Goal: Transaction & Acquisition: Book appointment/travel/reservation

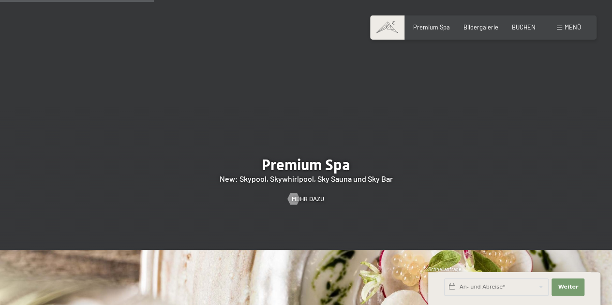
scroll to position [1032, 0]
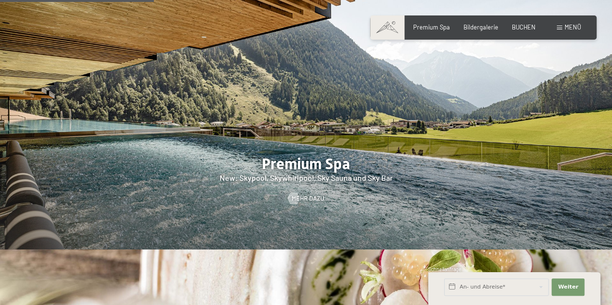
click at [520, 24] on span "BUCHEN" at bounding box center [524, 27] width 24 height 8
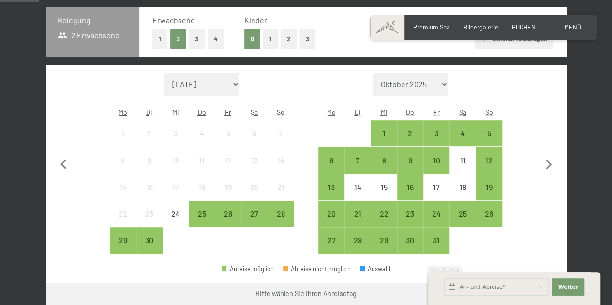
scroll to position [214, 0]
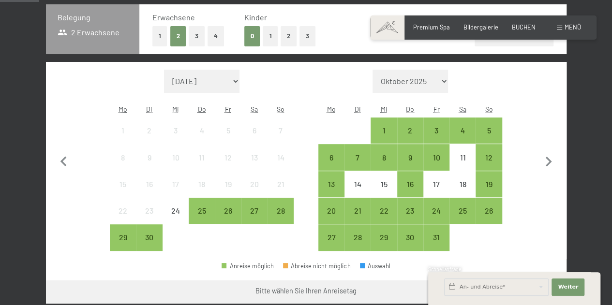
click at [410, 129] on div "2" at bounding box center [410, 139] width 24 height 24
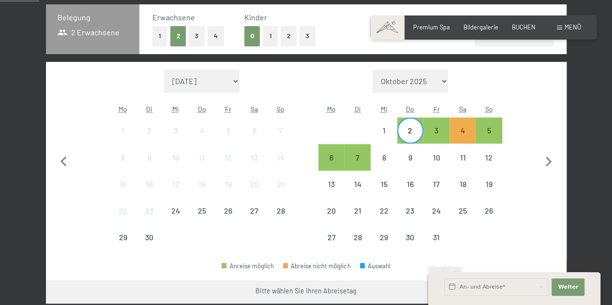
click at [327, 159] on div "6" at bounding box center [331, 166] width 24 height 24
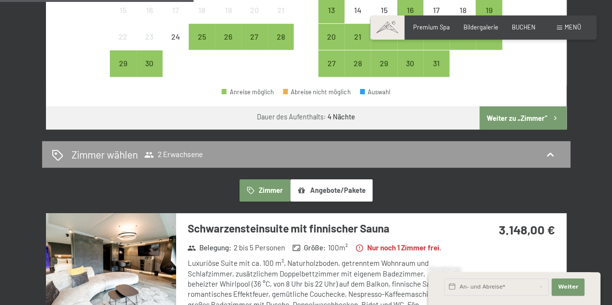
scroll to position [385, 0]
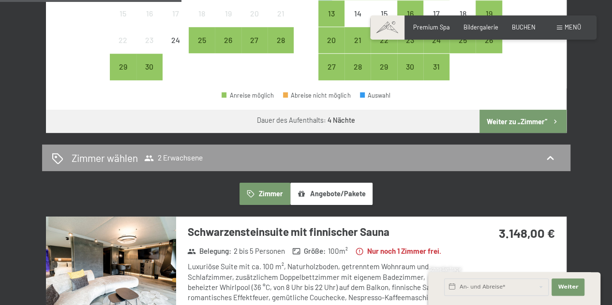
click at [273, 189] on button "Zimmer" at bounding box center [265, 194] width 50 height 22
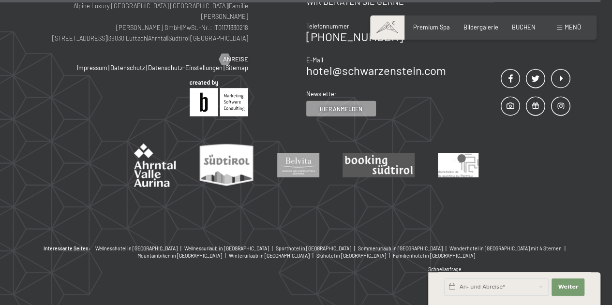
scroll to position [1300, 0]
